Goal: Task Accomplishment & Management: Use online tool/utility

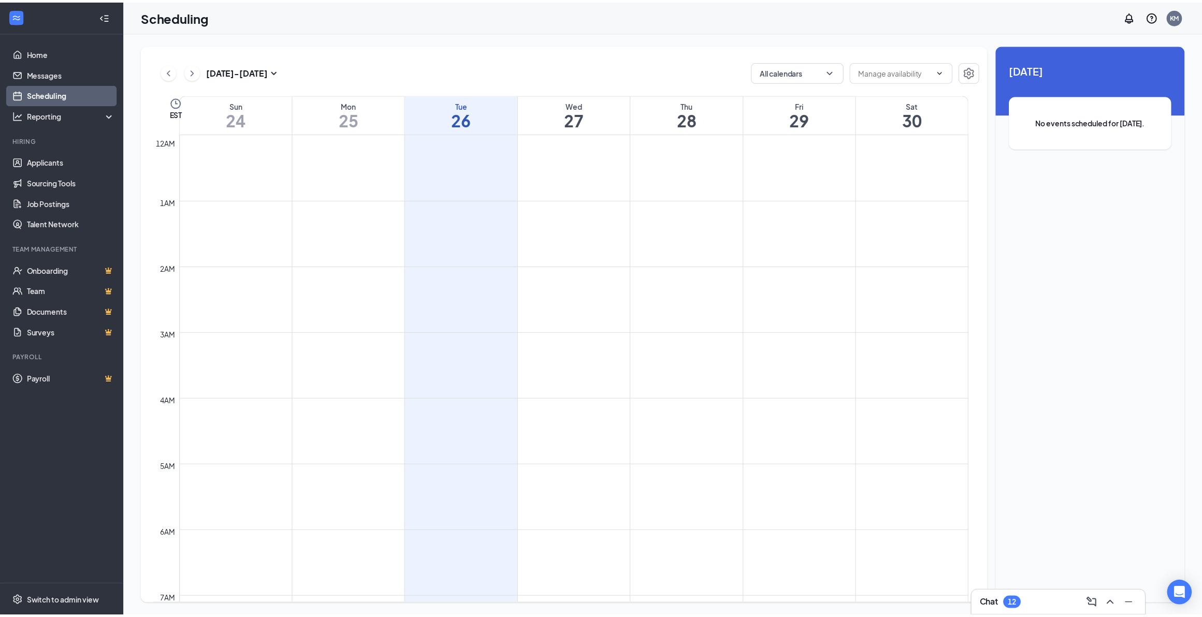
scroll to position [508, 0]
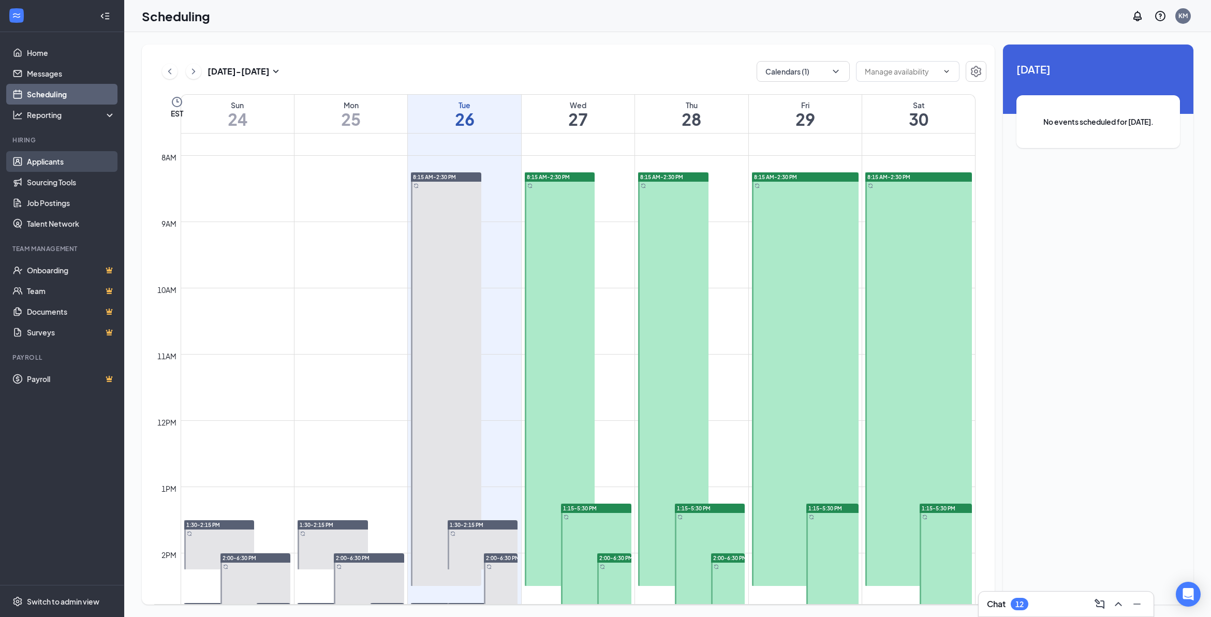
click at [47, 156] on link "Applicants" at bounding box center [71, 161] width 89 height 21
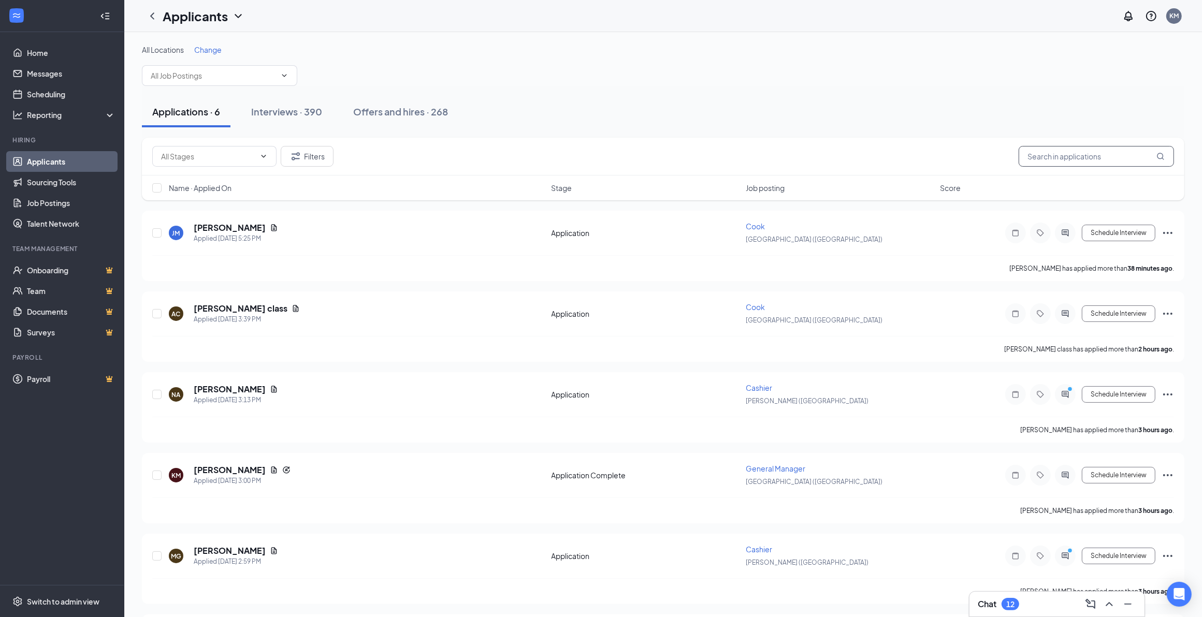
click at [790, 161] on input "text" at bounding box center [1095, 156] width 155 height 21
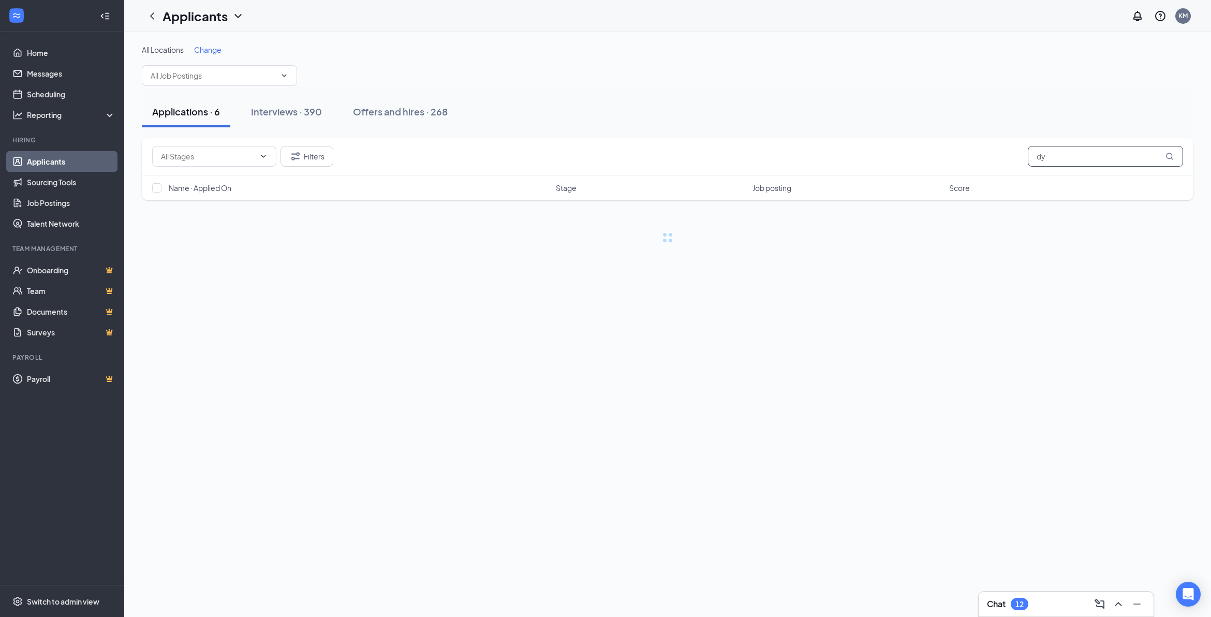
type input "d"
type input "prat"
drag, startPoint x: 1085, startPoint y: 164, endPoint x: 827, endPoint y: 147, distance: 258.9
click at [790, 147] on div "Filters prat" at bounding box center [667, 156] width 1031 height 21
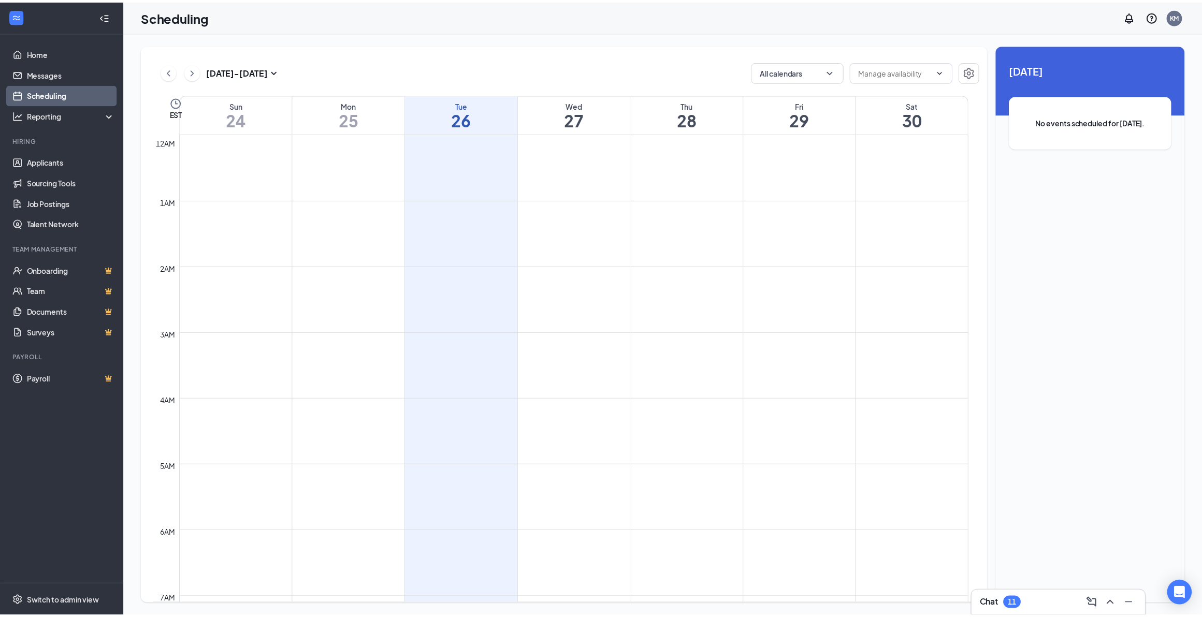
scroll to position [508, 0]
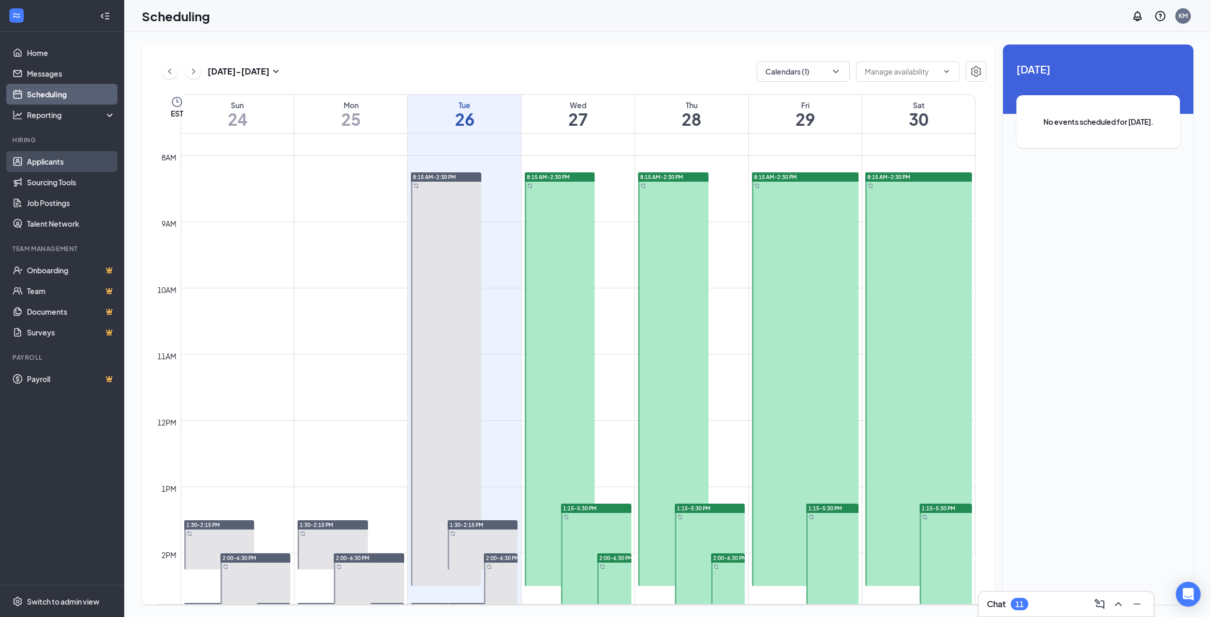
click at [39, 171] on link "Applicants" at bounding box center [71, 161] width 89 height 21
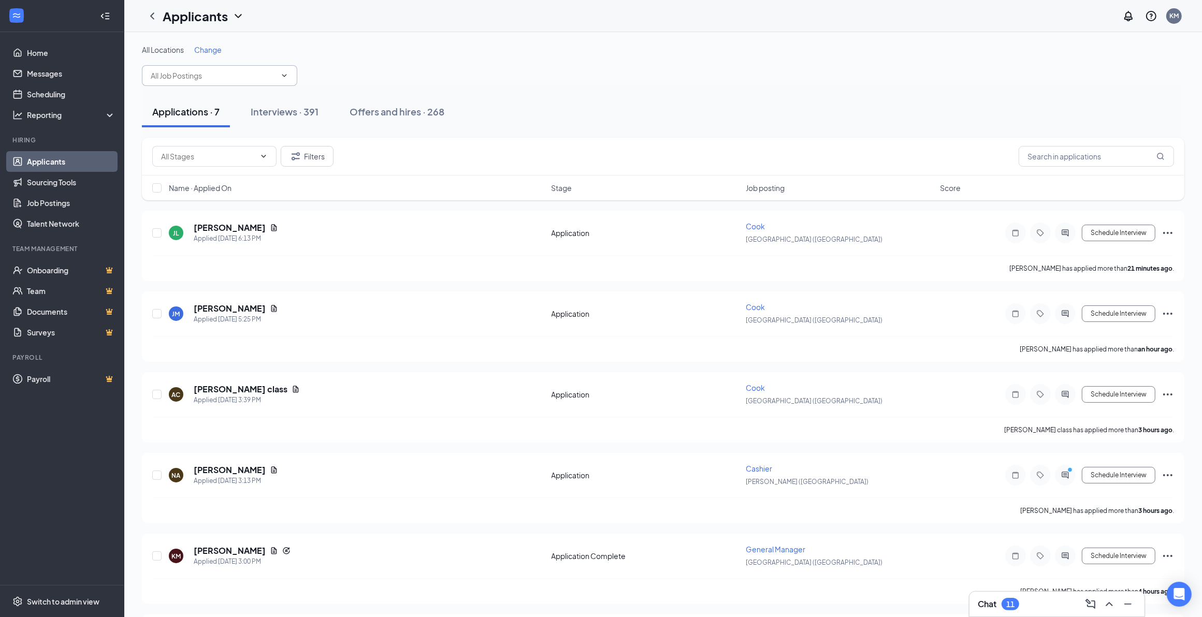
click at [282, 76] on icon "ChevronDown" at bounding box center [284, 75] width 8 height 8
